Goal: Navigation & Orientation: Find specific page/section

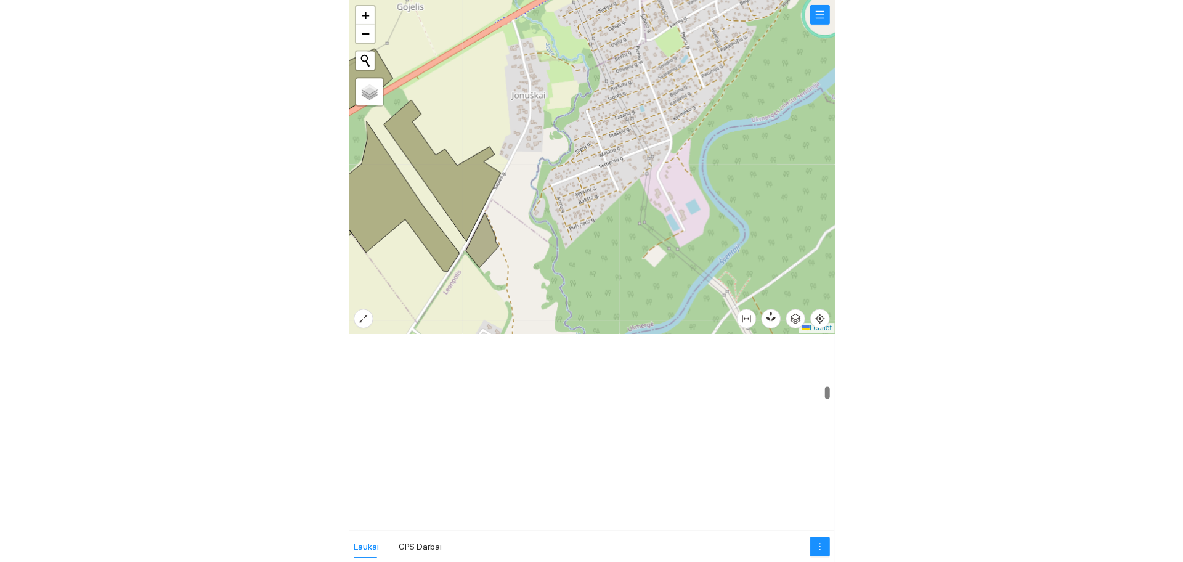
scroll to position [6234, 0]
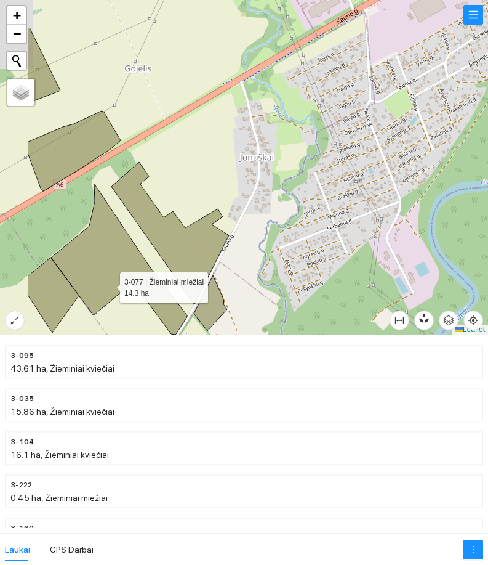
drag, startPoint x: 28, startPoint y: 220, endPoint x: 107, endPoint y: 265, distance: 91.1
click at [105, 282] on icon at bounding box center [119, 259] width 136 height 151
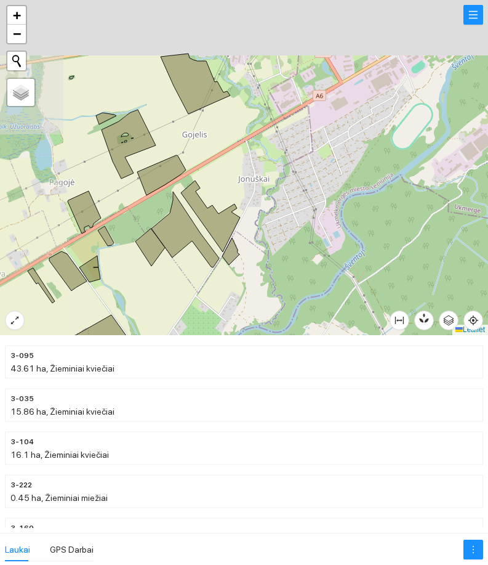
drag, startPoint x: 159, startPoint y: 154, endPoint x: 173, endPoint y: 186, distance: 35.0
click at [176, 187] on div at bounding box center [244, 167] width 488 height 335
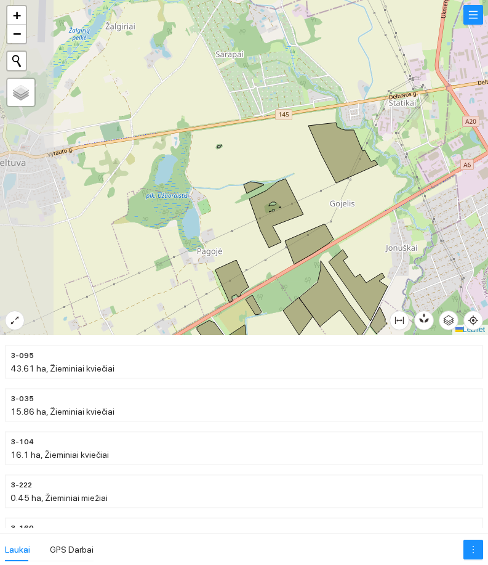
drag, startPoint x: 92, startPoint y: 147, endPoint x: 223, endPoint y: 192, distance: 137.9
click at [224, 192] on div at bounding box center [244, 167] width 488 height 335
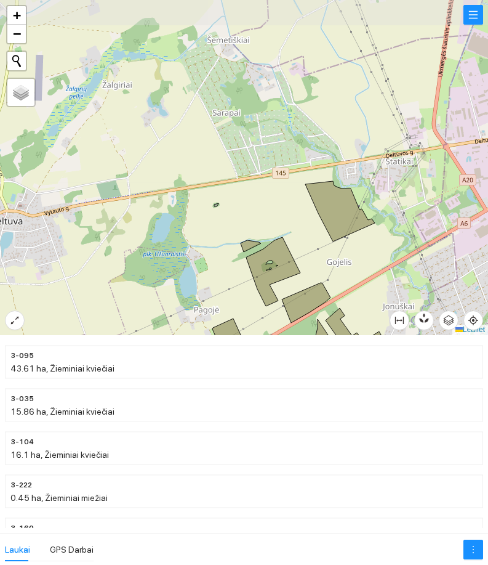
drag, startPoint x: 155, startPoint y: 161, endPoint x: 147, endPoint y: 172, distance: 13.7
click at [147, 172] on div at bounding box center [244, 167] width 488 height 335
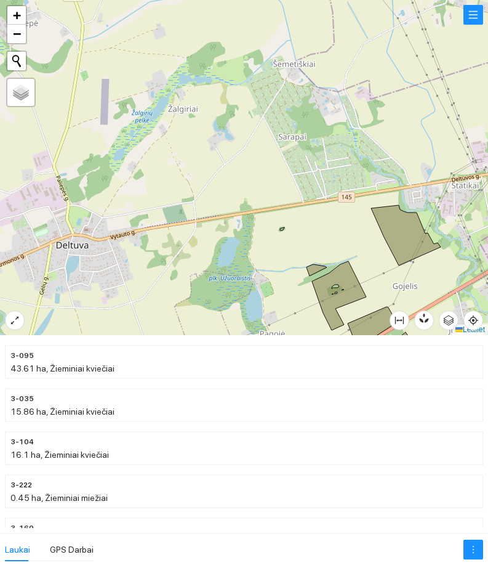
drag, startPoint x: 115, startPoint y: 137, endPoint x: 193, endPoint y: 163, distance: 82.4
click at [193, 163] on div at bounding box center [244, 167] width 488 height 335
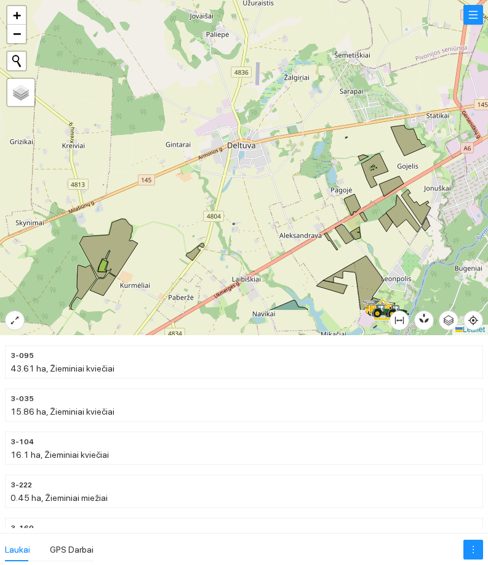
drag, startPoint x: 153, startPoint y: 242, endPoint x: 265, endPoint y: 188, distance: 124.2
click at [271, 184] on div at bounding box center [244, 167] width 488 height 335
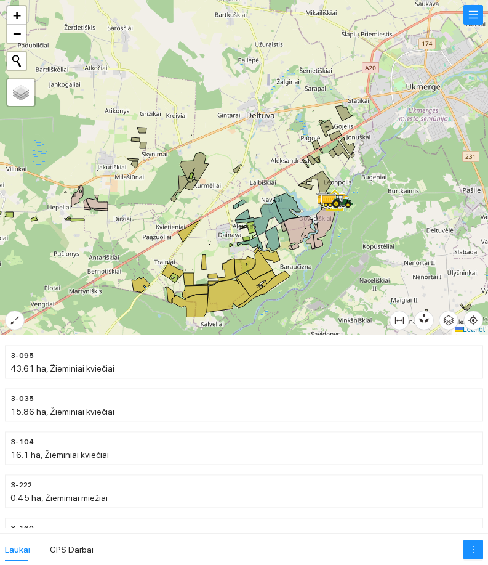
drag, startPoint x: 232, startPoint y: 240, endPoint x: 225, endPoint y: 227, distance: 15.1
click at [251, 229] on div at bounding box center [244, 167] width 488 height 335
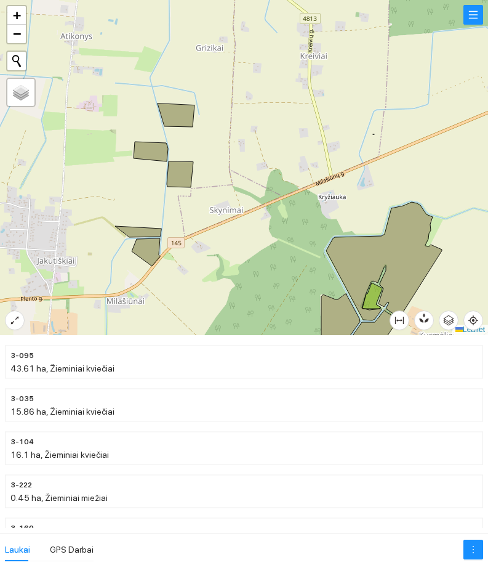
drag, startPoint x: 152, startPoint y: 190, endPoint x: 144, endPoint y: 226, distance: 37.3
click at [144, 226] on div at bounding box center [244, 167] width 488 height 335
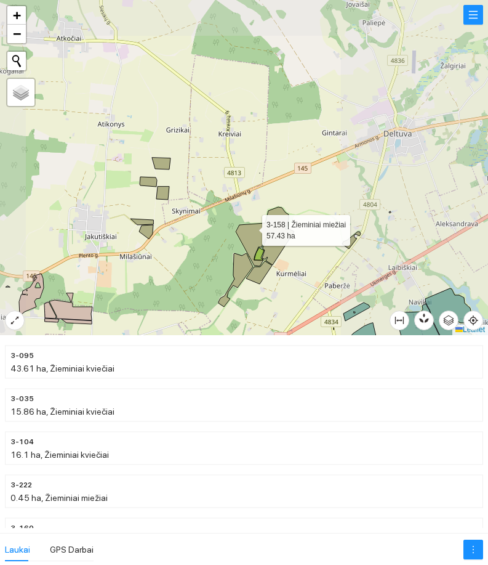
drag, startPoint x: 283, startPoint y: 242, endPoint x: 188, endPoint y: 217, distance: 98.0
click at [236, 222] on icon at bounding box center [265, 236] width 59 height 59
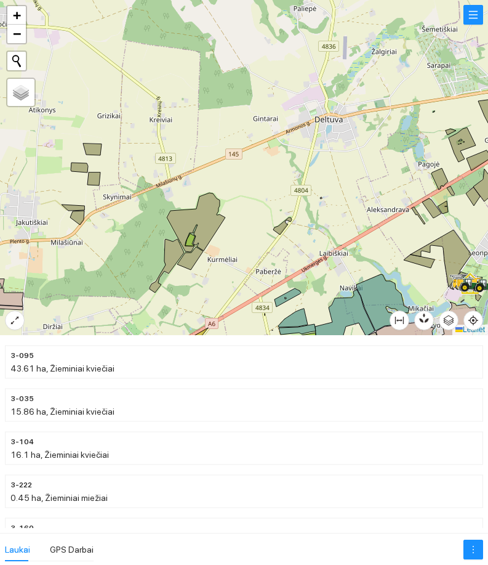
drag, startPoint x: 265, startPoint y: 250, endPoint x: 224, endPoint y: 220, distance: 50.3
click at [225, 220] on div at bounding box center [244, 167] width 488 height 335
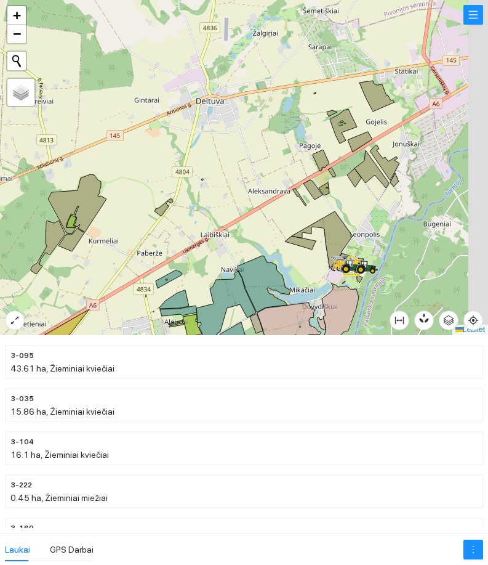
drag, startPoint x: 252, startPoint y: 254, endPoint x: 182, endPoint y: 280, distance: 74.2
click at [182, 280] on div at bounding box center [244, 167] width 488 height 335
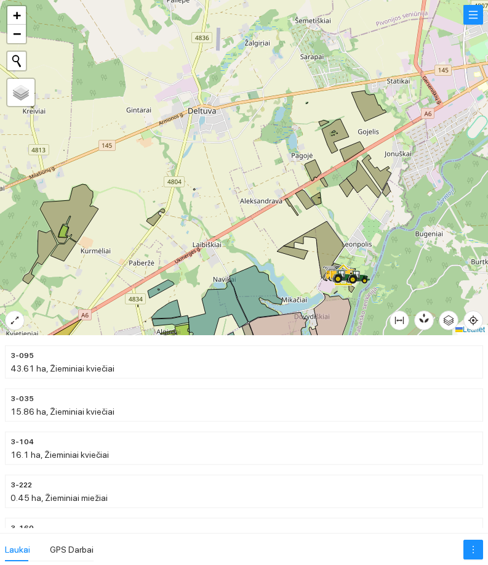
drag, startPoint x: 316, startPoint y: 149, endPoint x: 260, endPoint y: 238, distance: 104.9
click at [260, 237] on div at bounding box center [244, 167] width 488 height 335
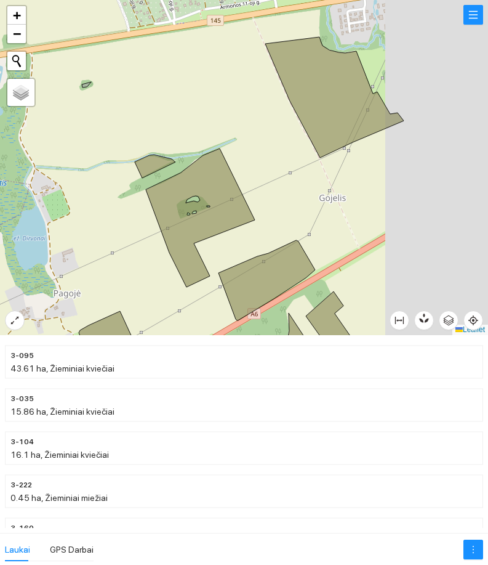
drag, startPoint x: 294, startPoint y: 246, endPoint x: 112, endPoint y: 212, distance: 185.4
click at [135, 210] on icon at bounding box center [195, 217] width 120 height 139
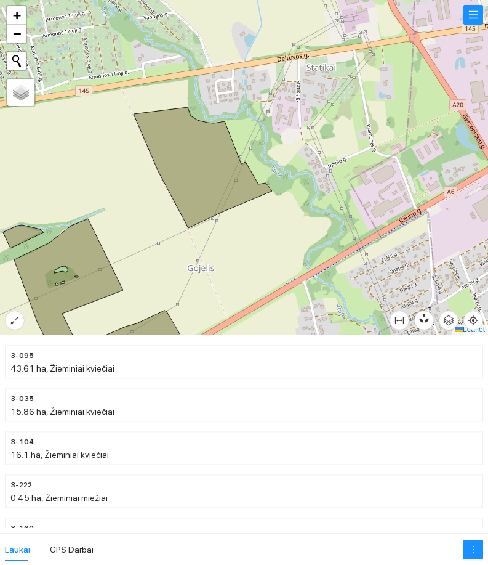
drag, startPoint x: 270, startPoint y: 195, endPoint x: 217, endPoint y: 259, distance: 83.1
click at [217, 259] on div at bounding box center [244, 167] width 488 height 335
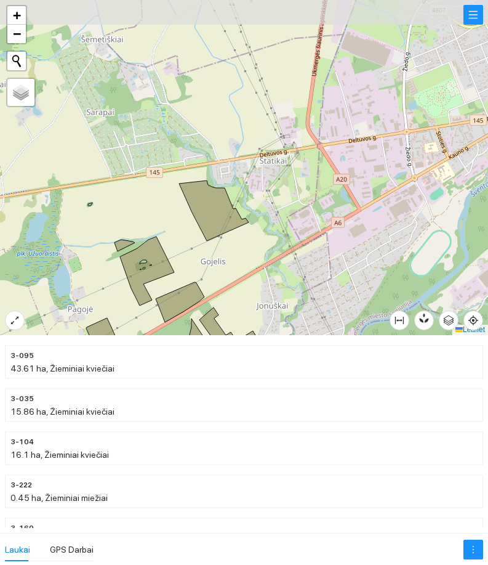
drag, startPoint x: 139, startPoint y: 197, endPoint x: 201, endPoint y: 228, distance: 69.4
click at [201, 228] on div at bounding box center [244, 167] width 488 height 335
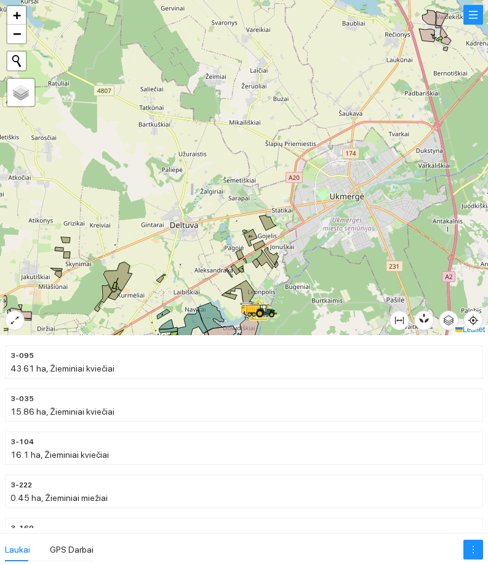
drag, startPoint x: 176, startPoint y: 130, endPoint x: 224, endPoint y: 166, distance: 60.7
click at [224, 166] on div at bounding box center [244, 167] width 488 height 335
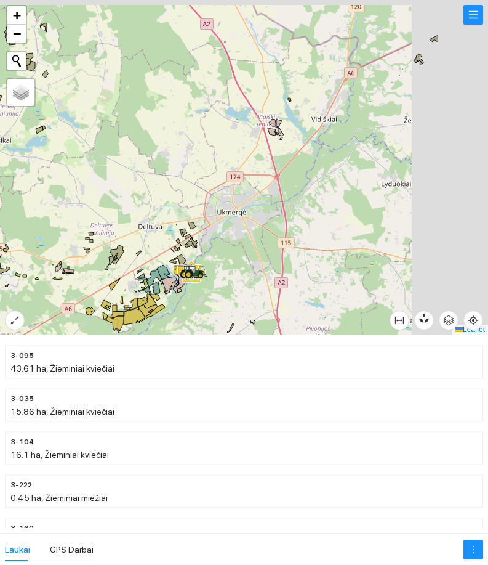
drag, startPoint x: 320, startPoint y: 211, endPoint x: 241, endPoint y: 217, distance: 79.1
click at [252, 217] on div at bounding box center [244, 167] width 488 height 335
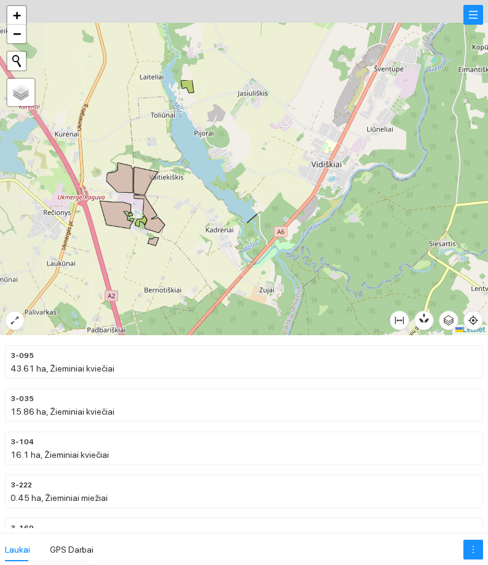
drag, startPoint x: 192, startPoint y: 139, endPoint x: 270, endPoint y: 250, distance: 135.7
click at [270, 250] on div at bounding box center [244, 167] width 488 height 335
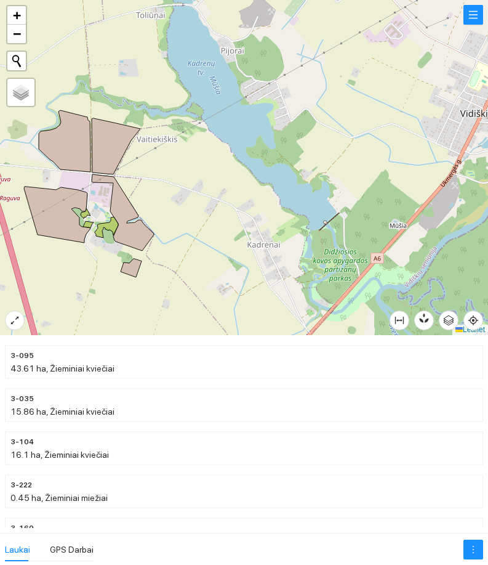
drag, startPoint x: 204, startPoint y: 170, endPoint x: 137, endPoint y: 219, distance: 82.9
click at [137, 217] on div at bounding box center [244, 167] width 488 height 335
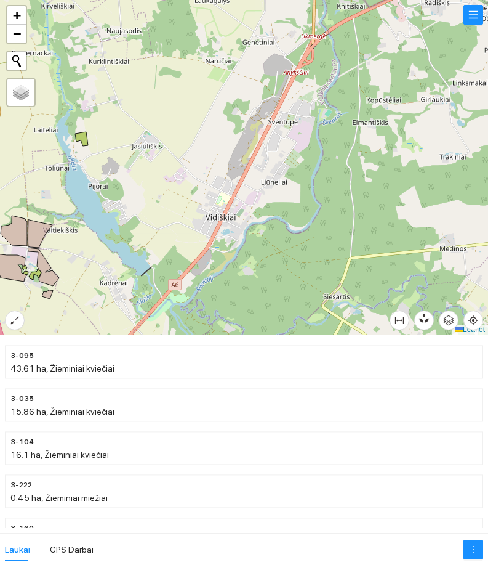
drag, startPoint x: 218, startPoint y: 196, endPoint x: 207, endPoint y: 203, distance: 13.3
click at [207, 203] on div at bounding box center [244, 167] width 488 height 335
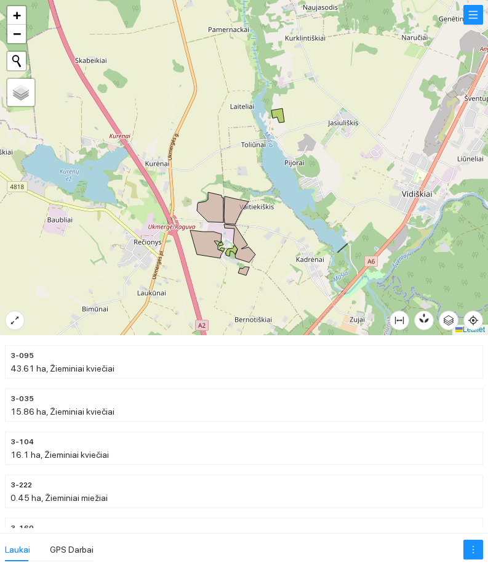
click at [285, 157] on div at bounding box center [244, 167] width 488 height 335
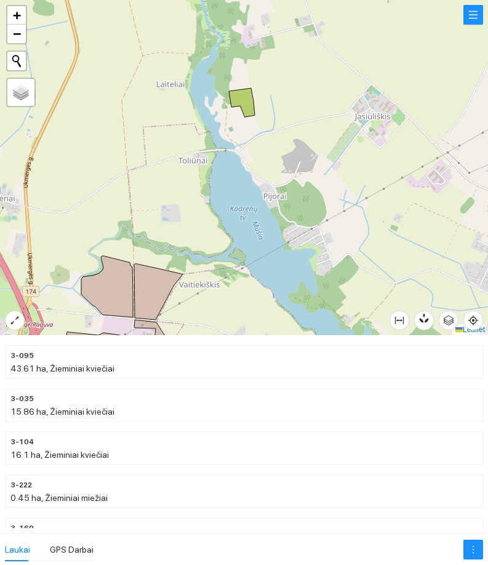
drag, startPoint x: 292, startPoint y: 144, endPoint x: 253, endPoint y: 207, distance: 74.7
click at [253, 206] on div at bounding box center [244, 167] width 488 height 335
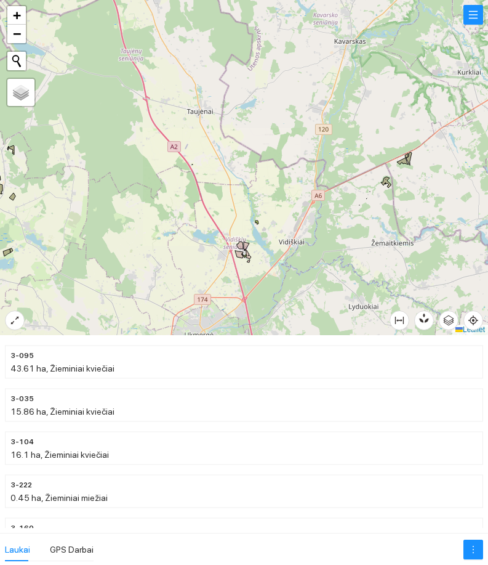
drag, startPoint x: 310, startPoint y: 229, endPoint x: 200, endPoint y: 283, distance: 123.4
click at [204, 283] on div at bounding box center [244, 167] width 488 height 335
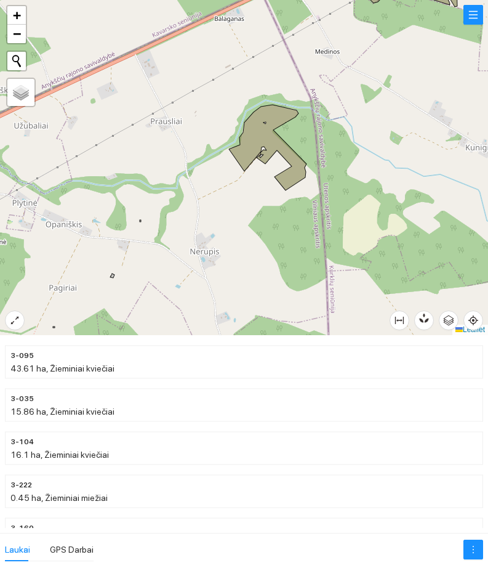
drag, startPoint x: 137, startPoint y: 296, endPoint x: 196, endPoint y: 269, distance: 65.3
click at [196, 269] on div at bounding box center [244, 167] width 488 height 335
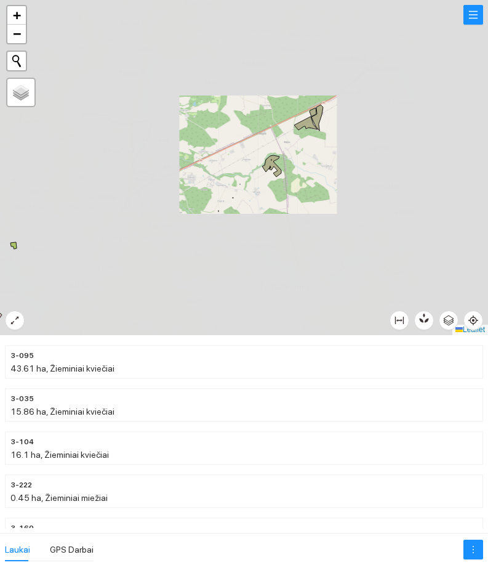
drag, startPoint x: 199, startPoint y: 212, endPoint x: 188, endPoint y: 219, distance: 12.5
click at [188, 219] on div at bounding box center [244, 167] width 488 height 335
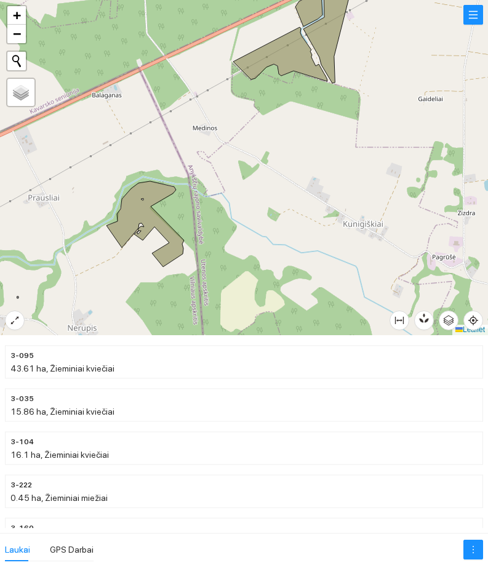
drag, startPoint x: 234, startPoint y: 216, endPoint x: 270, endPoint y: 174, distance: 54.6
click at [272, 169] on div at bounding box center [244, 167] width 488 height 335
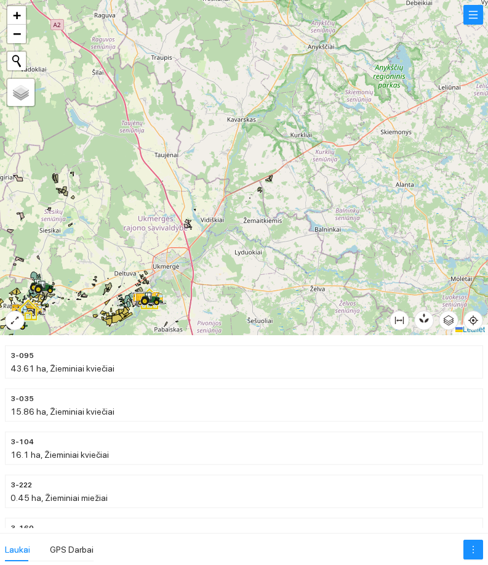
drag, startPoint x: 186, startPoint y: 278, endPoint x: 261, endPoint y: 223, distance: 93.0
click at [261, 223] on div at bounding box center [244, 167] width 488 height 335
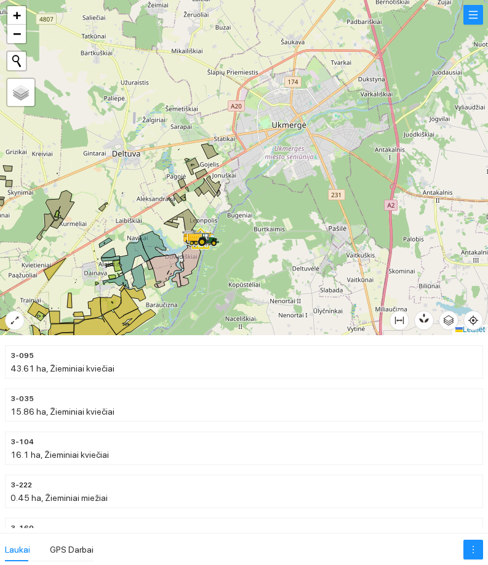
drag, startPoint x: 141, startPoint y: 261, endPoint x: 193, endPoint y: 235, distance: 58.4
click at [200, 227] on div at bounding box center [244, 167] width 488 height 335
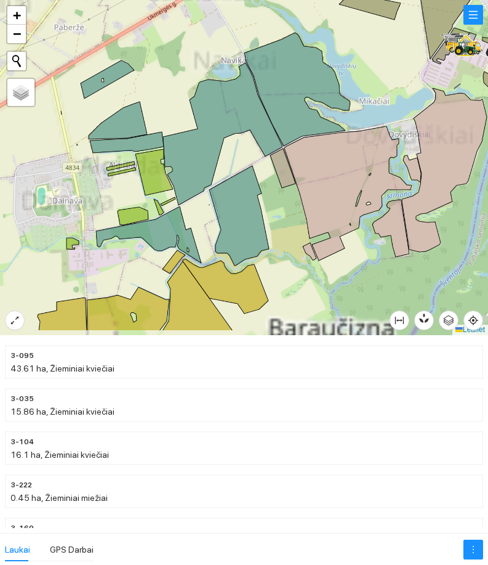
drag, startPoint x: 214, startPoint y: 243, endPoint x: 264, endPoint y: 160, distance: 97.5
click at [264, 160] on div at bounding box center [244, 167] width 488 height 335
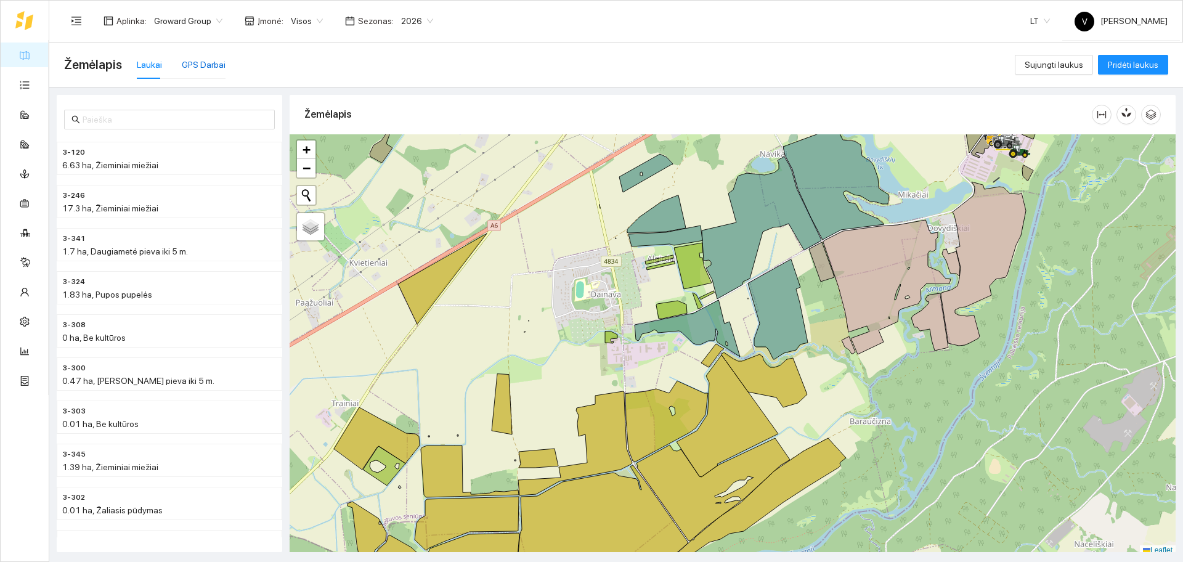
click at [209, 67] on div "GPS Darbai" at bounding box center [204, 65] width 44 height 14
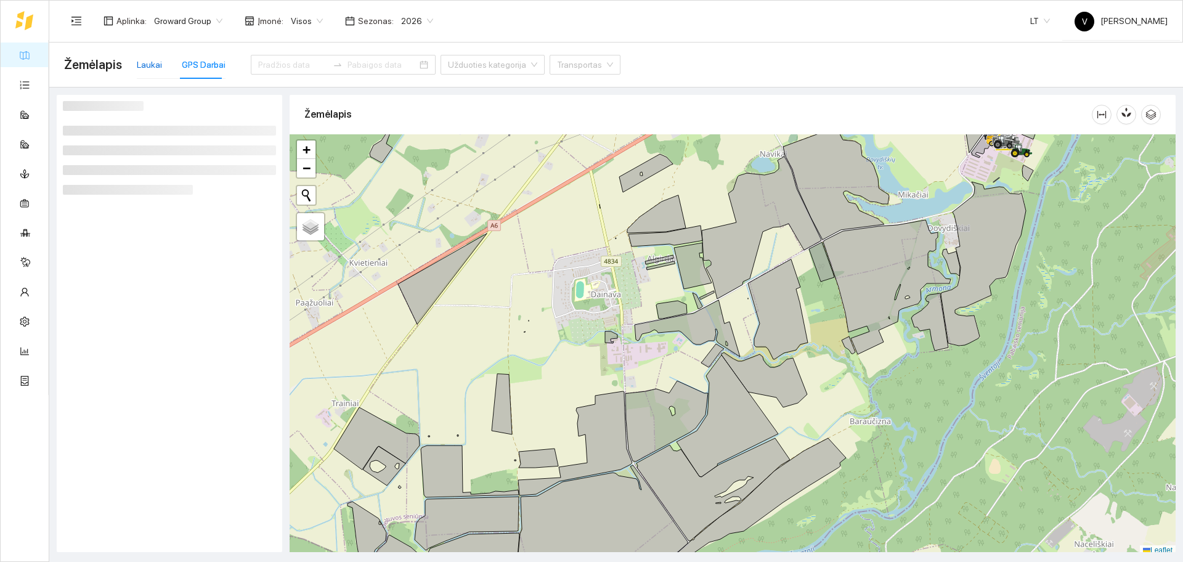
click at [140, 64] on div "Laukai" at bounding box center [149, 65] width 25 height 14
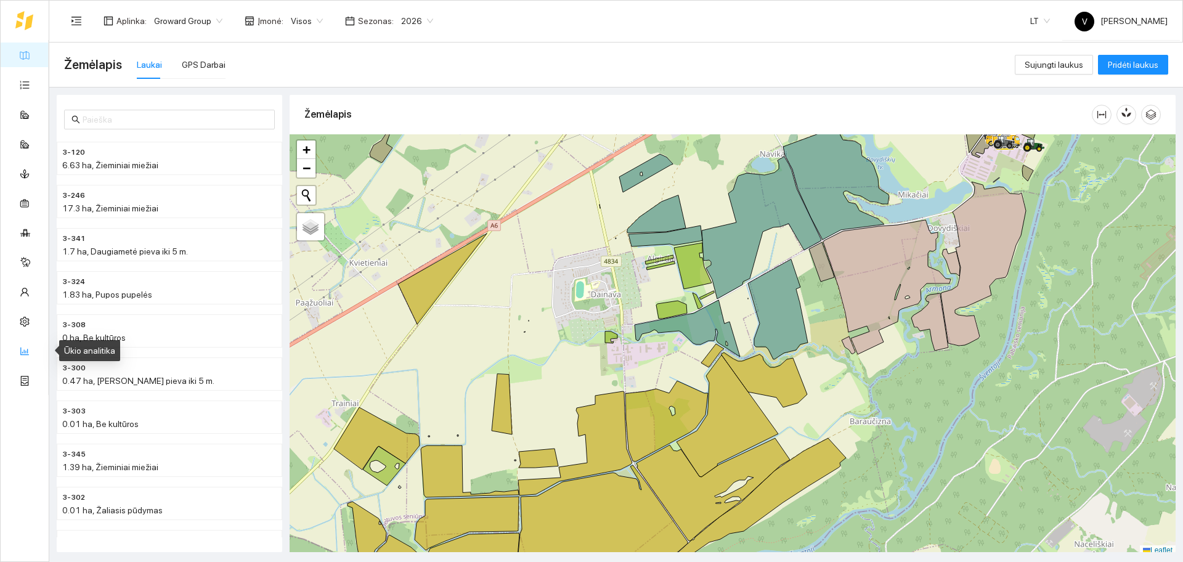
click at [36, 354] on link "Ūkio analitika" at bounding box center [61, 351] width 51 height 10
